Goal: Navigation & Orientation: Find specific page/section

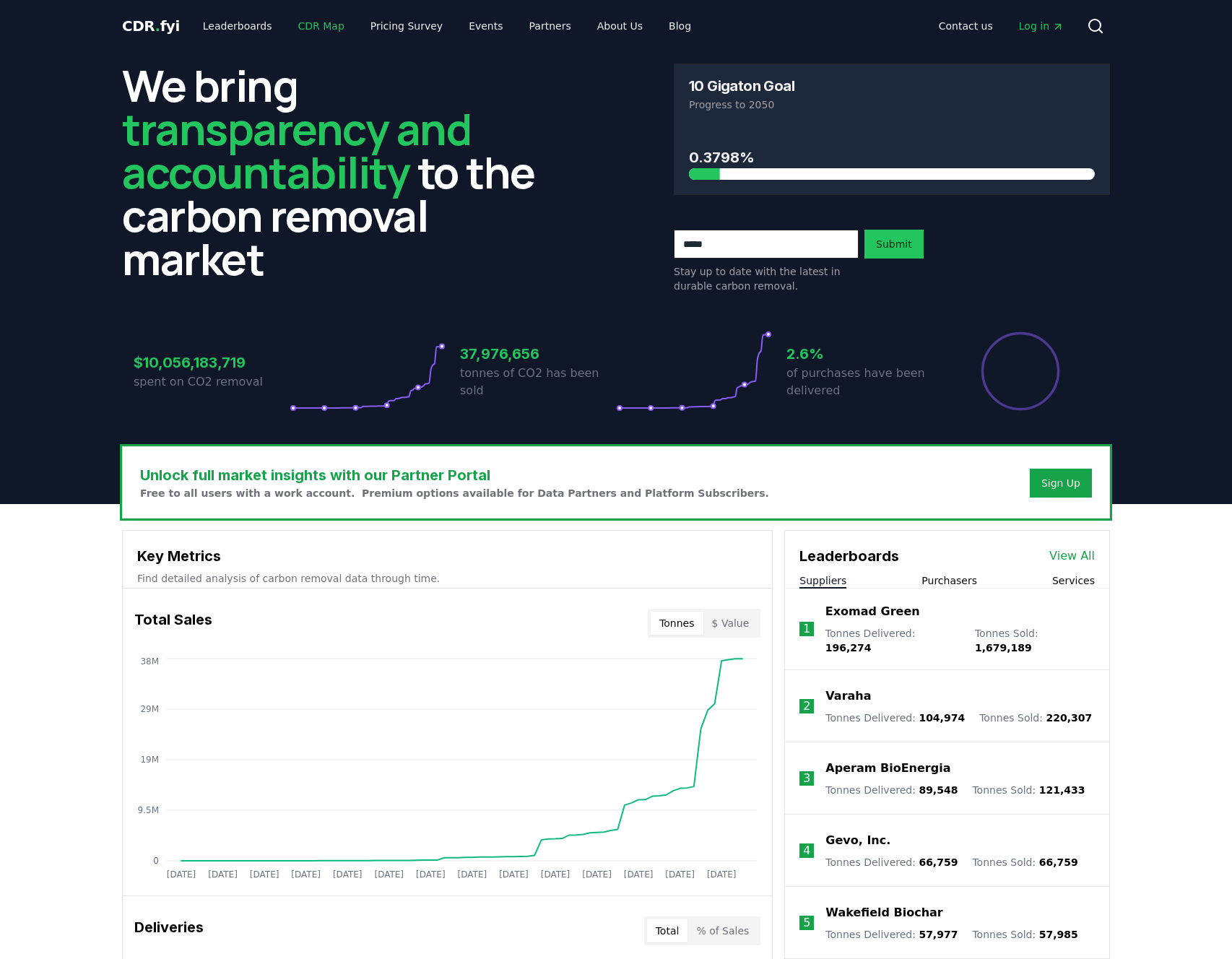
click at [326, 25] on link "CDR Map" at bounding box center [321, 25] width 70 height 26
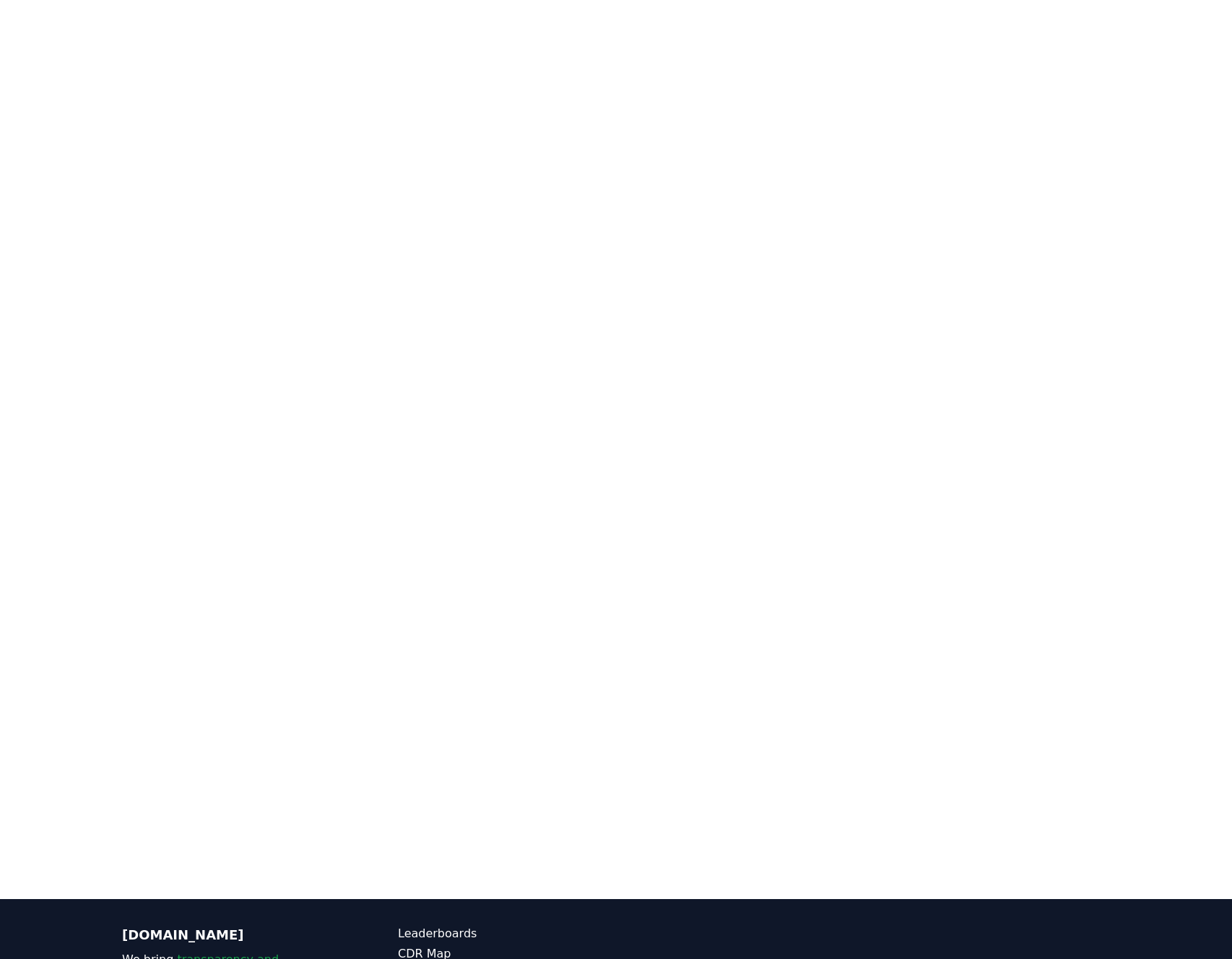
scroll to position [86, 0]
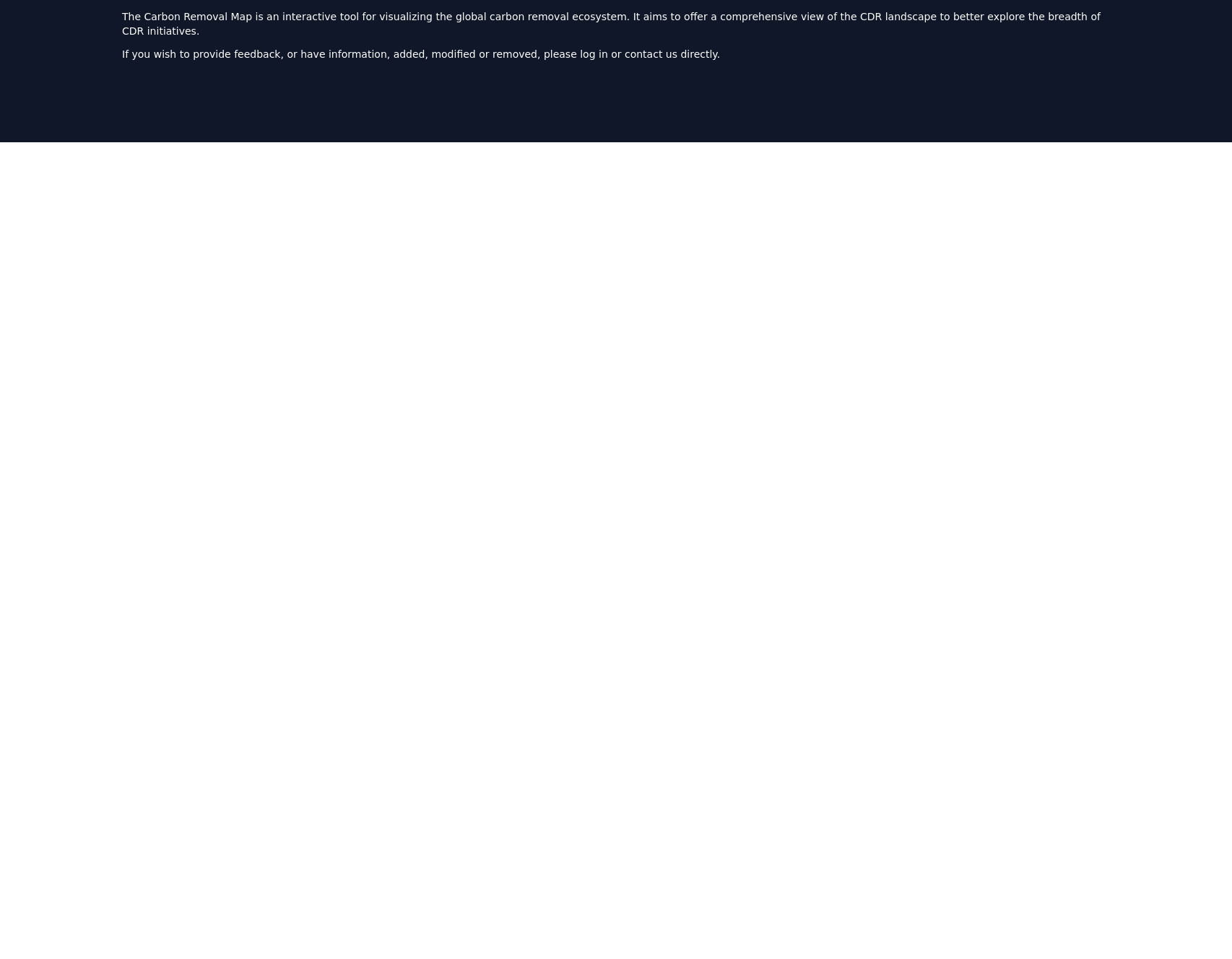
click at [708, 851] on main at bounding box center [616, 622] width 1232 height 959
click at [711, 841] on div at bounding box center [616, 503] width 1232 height 722
click at [681, 840] on div at bounding box center [616, 503] width 1232 height 722
click at [55, 490] on div at bounding box center [616, 503] width 1232 height 722
click at [55, 491] on div at bounding box center [616, 503] width 1232 height 722
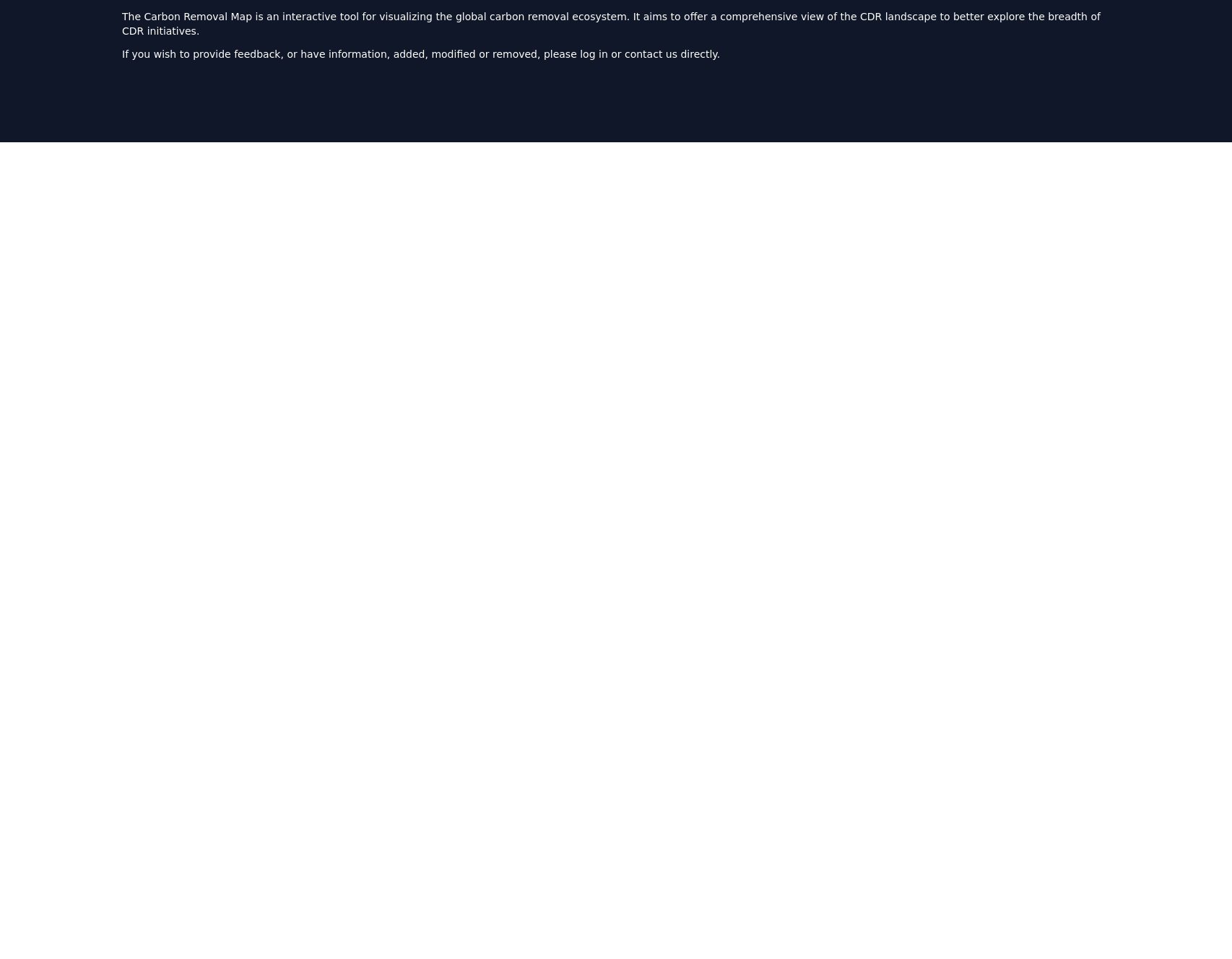
click at [55, 491] on div at bounding box center [616, 503] width 1232 height 722
click at [18, 505] on div at bounding box center [616, 503] width 1232 height 722
click at [57, 378] on div at bounding box center [616, 503] width 1232 height 722
click at [62, 413] on div at bounding box center [616, 503] width 1232 height 722
click at [42, 301] on div at bounding box center [616, 503] width 1232 height 722
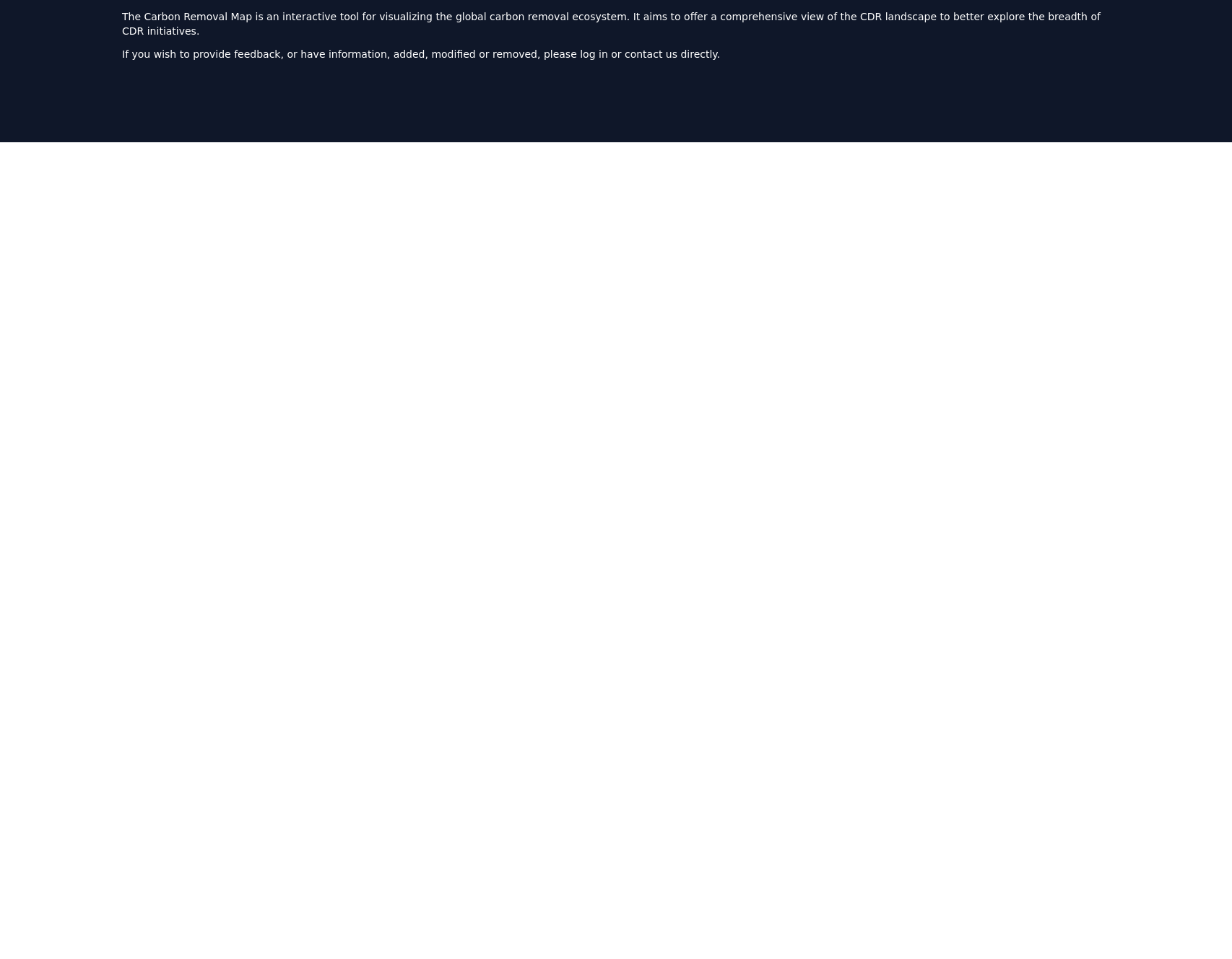
click at [71, 379] on div at bounding box center [616, 503] width 1232 height 722
click at [71, 380] on div at bounding box center [616, 503] width 1232 height 722
